Goal: Browse casually: Explore the website without a specific task or goal

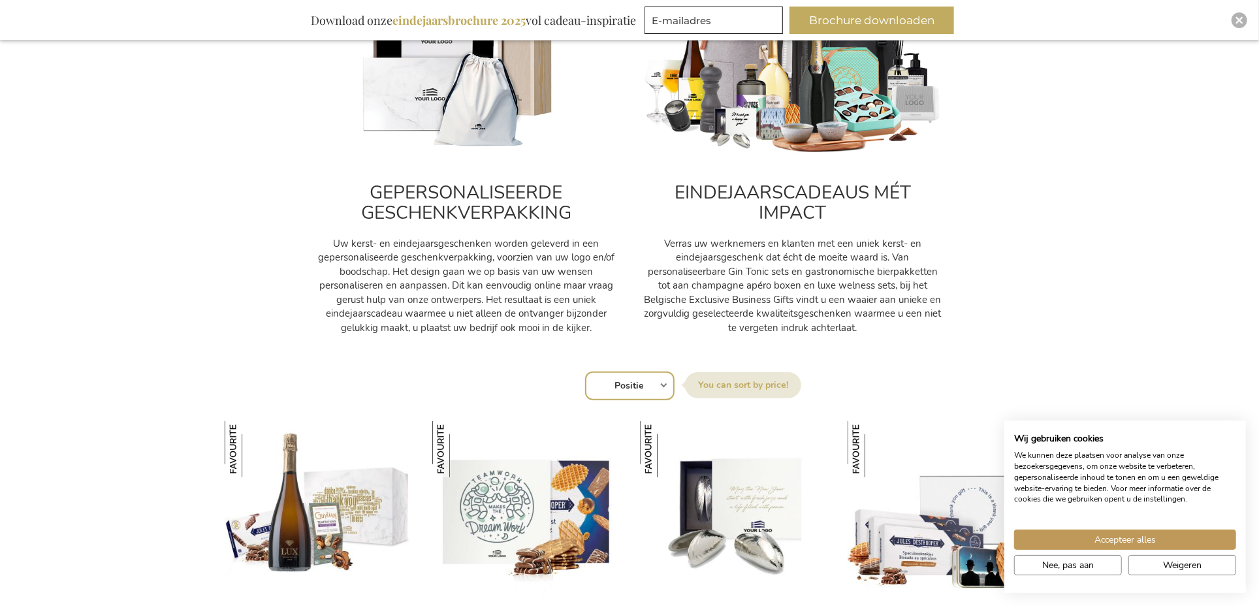
scroll to position [653, 0]
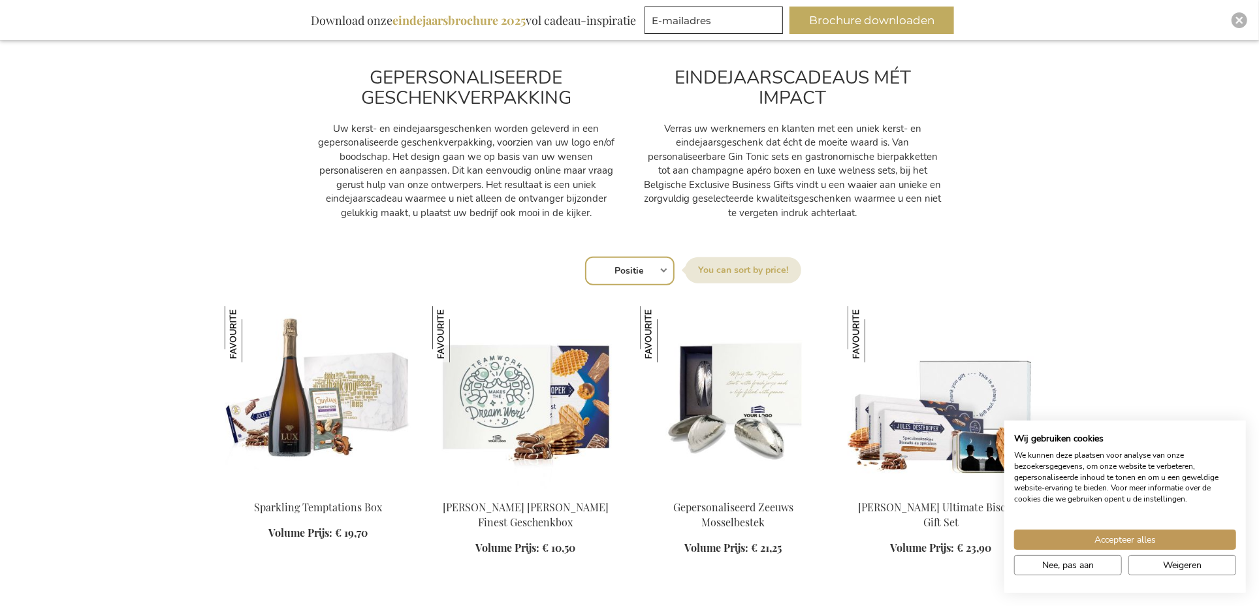
click at [1150, 526] on div "Accepteer alles Nee, pas aan Weigeren" at bounding box center [1125, 545] width 242 height 71
click at [1155, 539] on span "Accepteer alles" at bounding box center [1124, 540] width 61 height 14
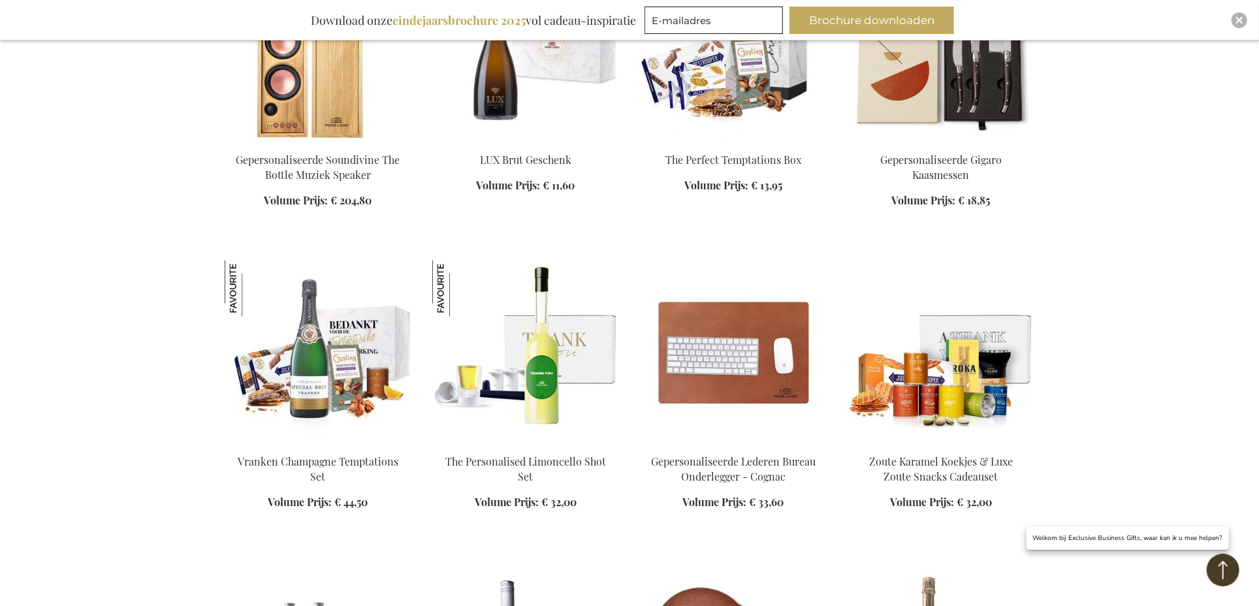
scroll to position [1370, 0]
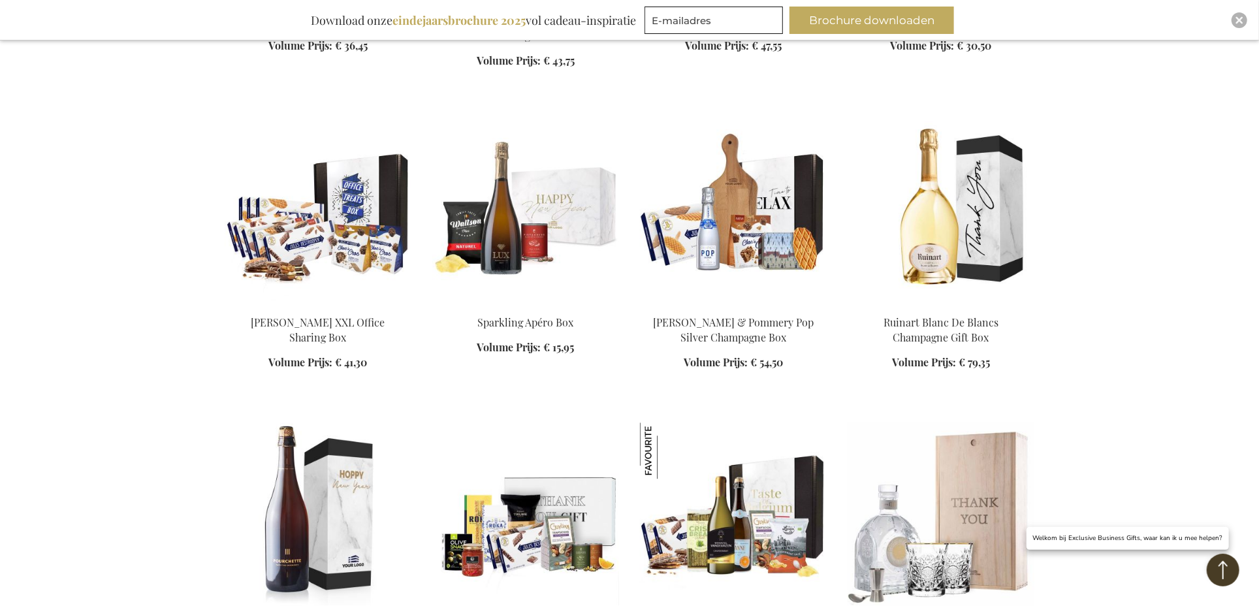
scroll to position [2480, 0]
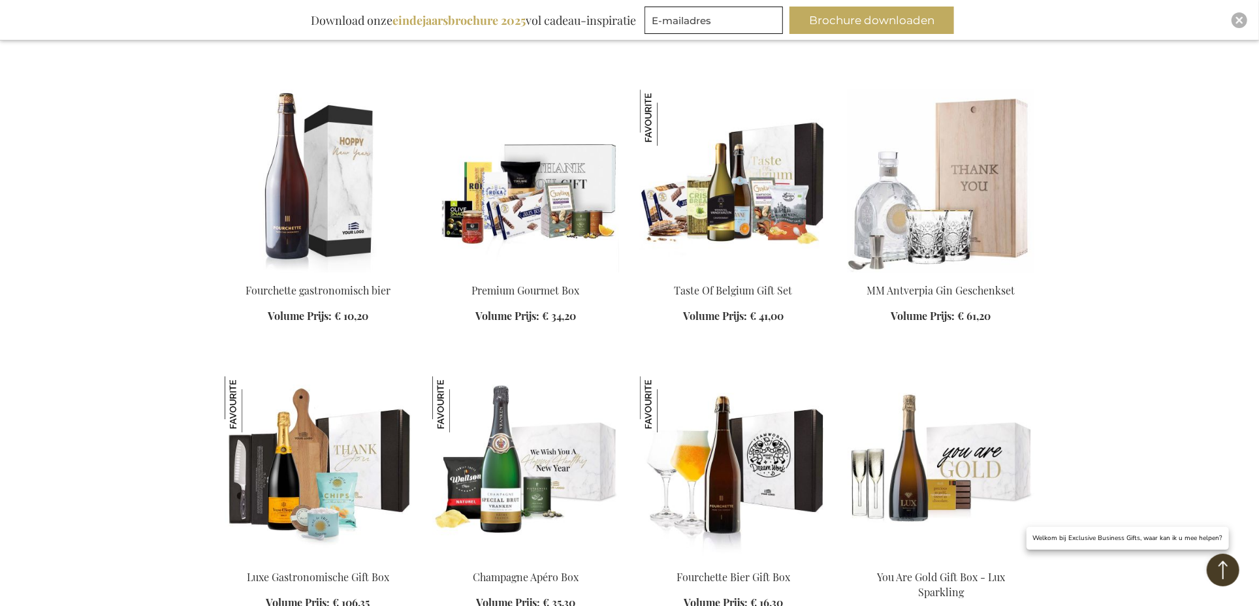
scroll to position [2741, 0]
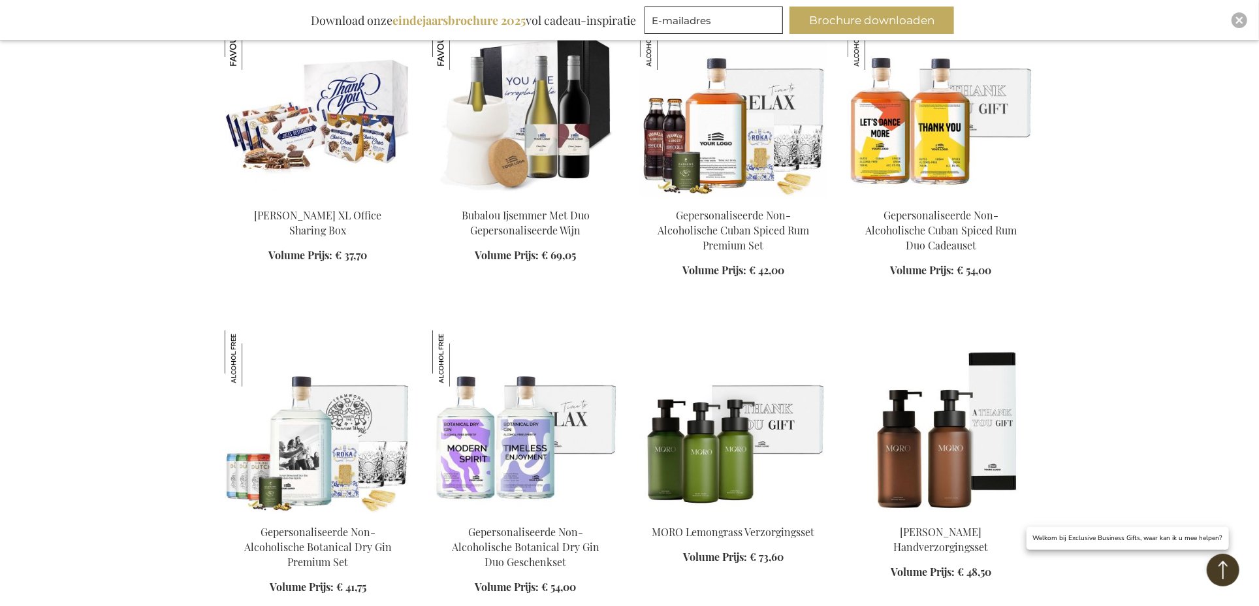
scroll to position [4048, 0]
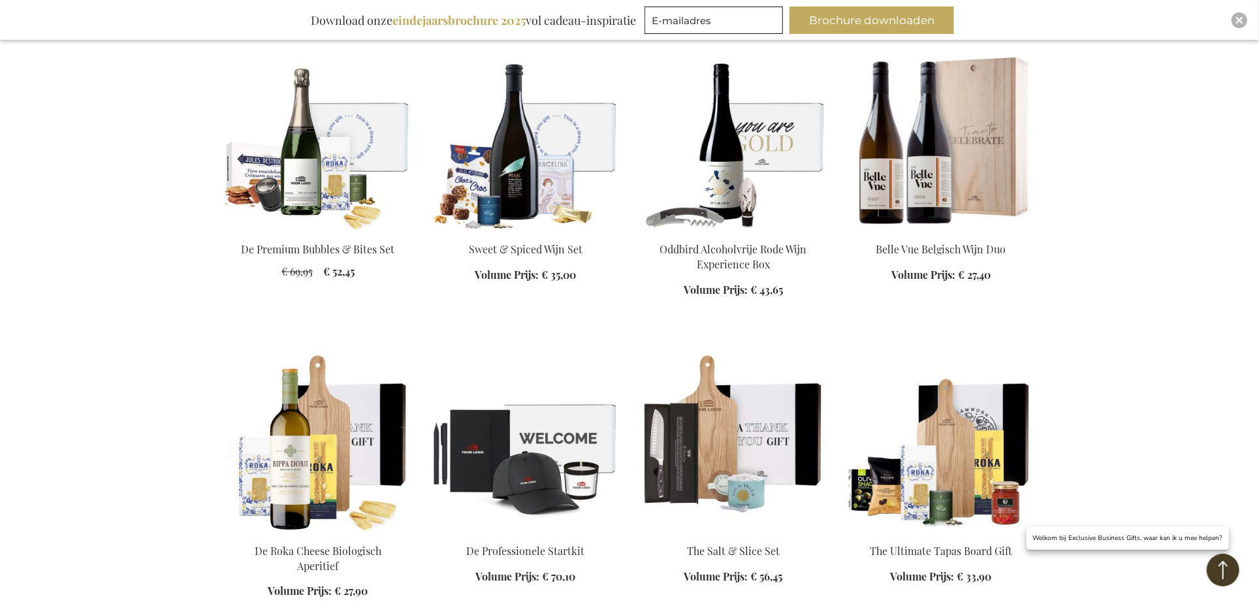
scroll to position [4962, 0]
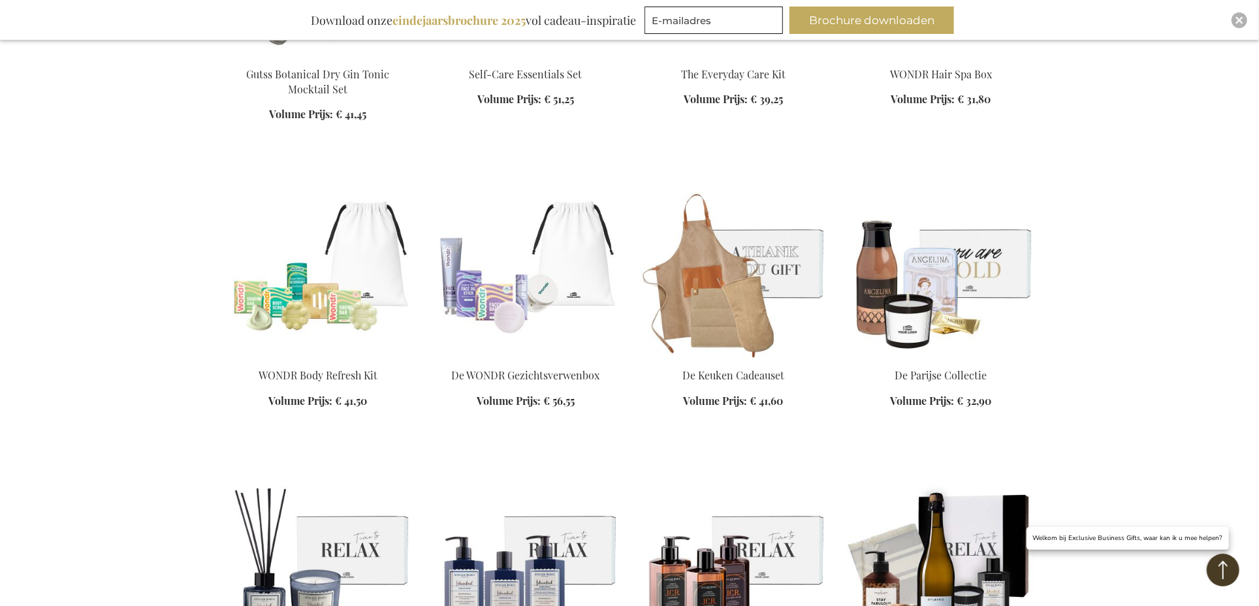
scroll to position [6268, 0]
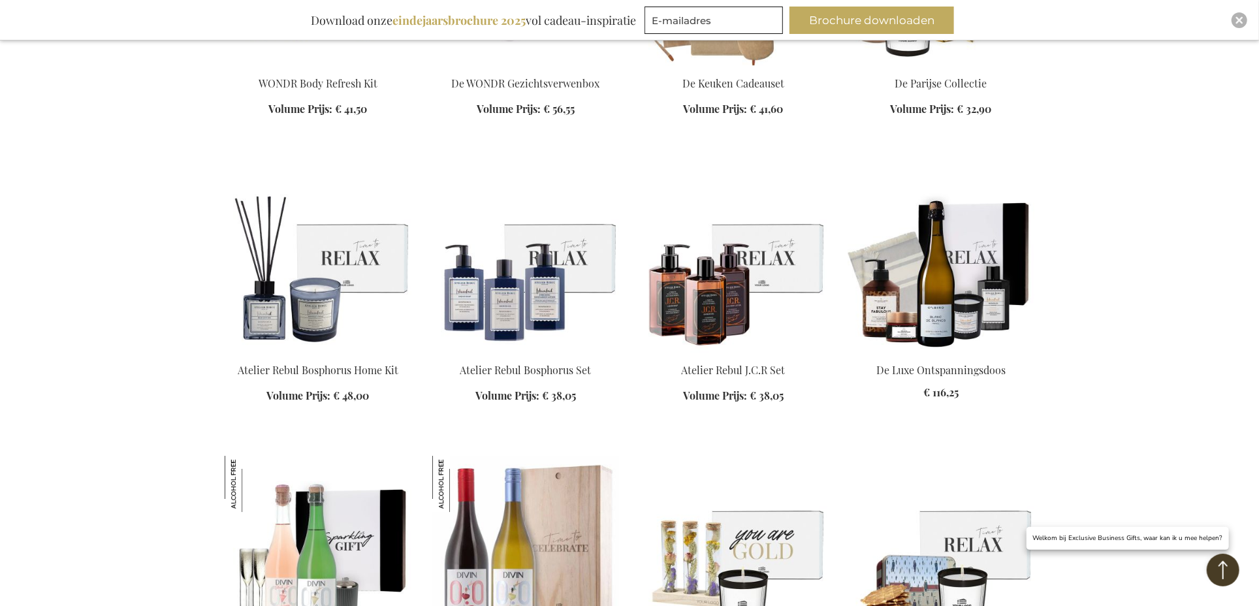
scroll to position [6594, 0]
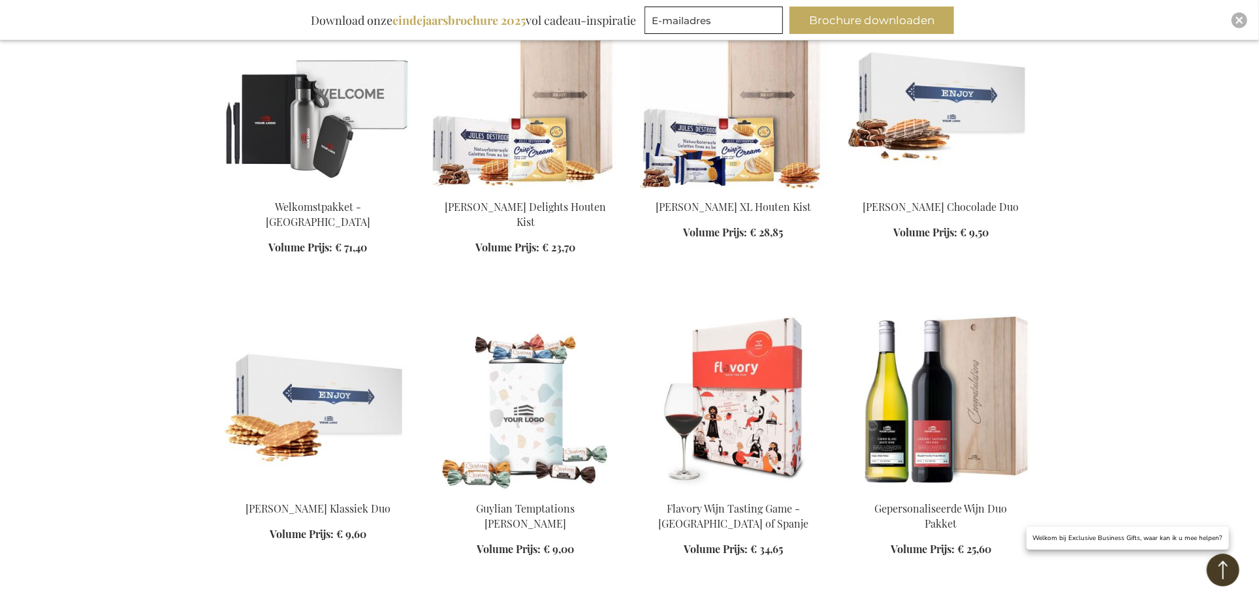
scroll to position [8618, 0]
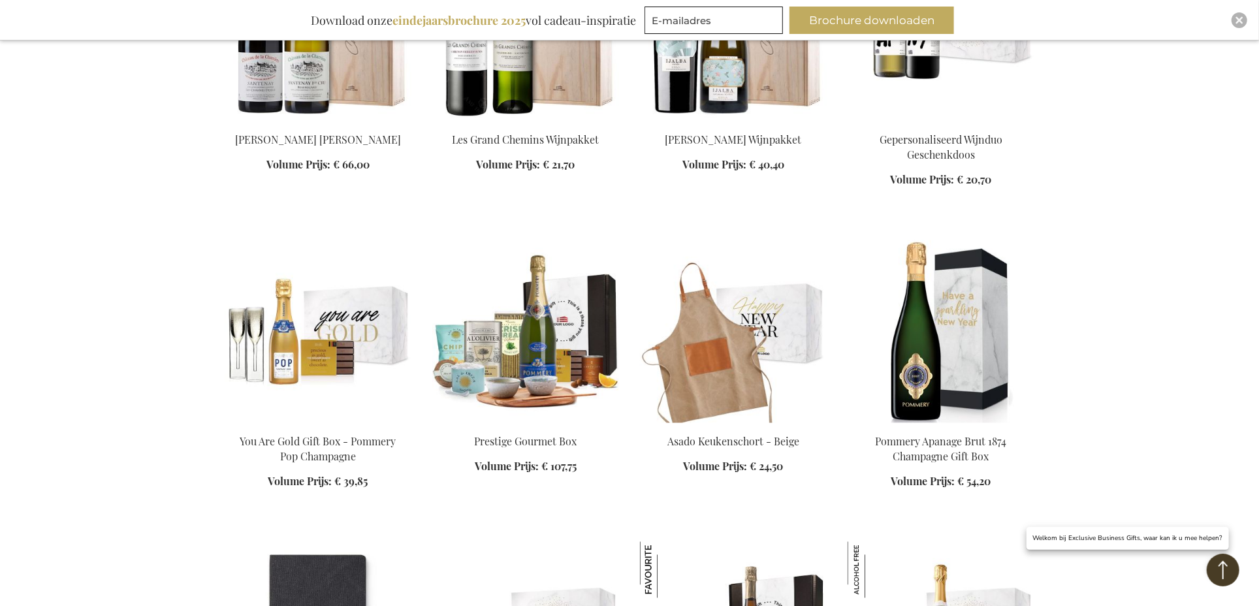
scroll to position [9270, 0]
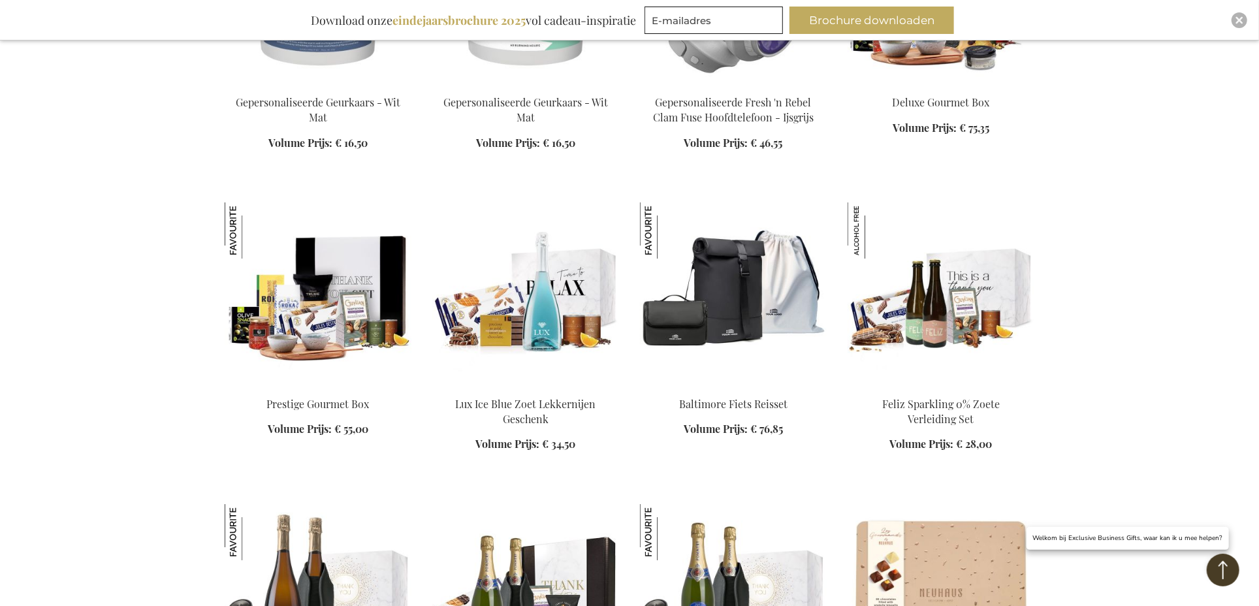
scroll to position [11033, 0]
